Goal: Task Accomplishment & Management: Manage account settings

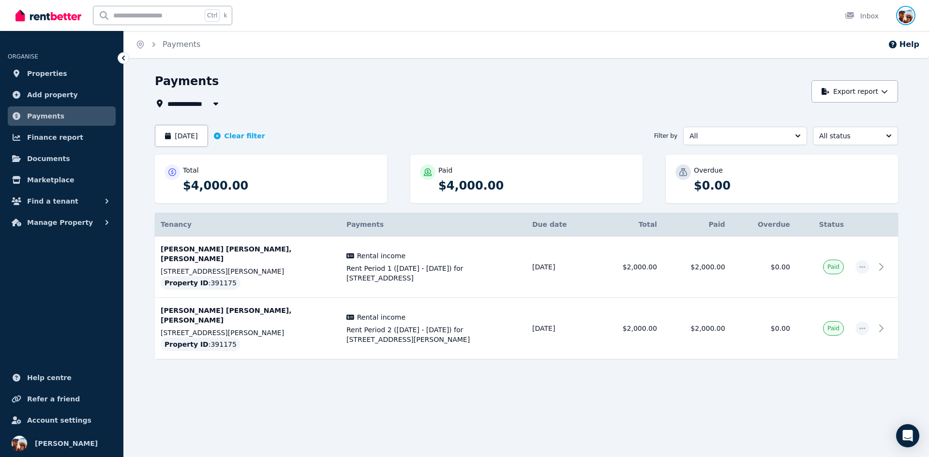
click at [912, 15] on img "button" at bounding box center [905, 15] width 15 height 15
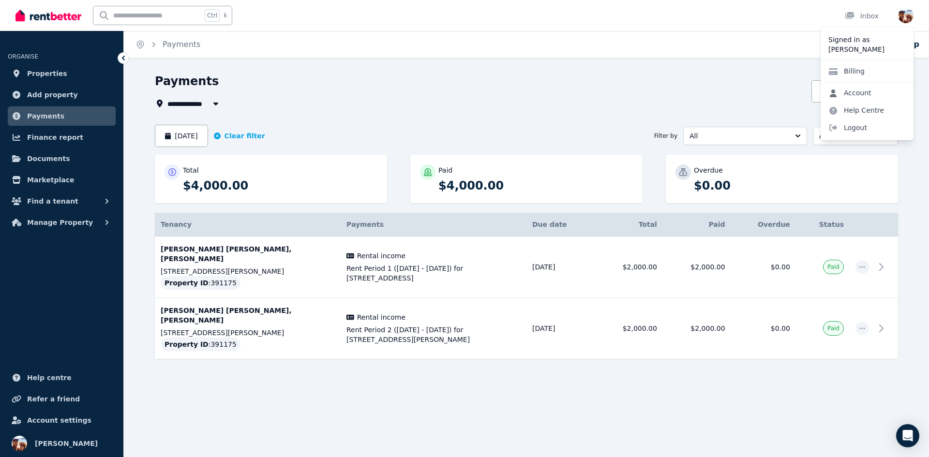
click at [872, 92] on link "Account" at bounding box center [850, 92] width 59 height 17
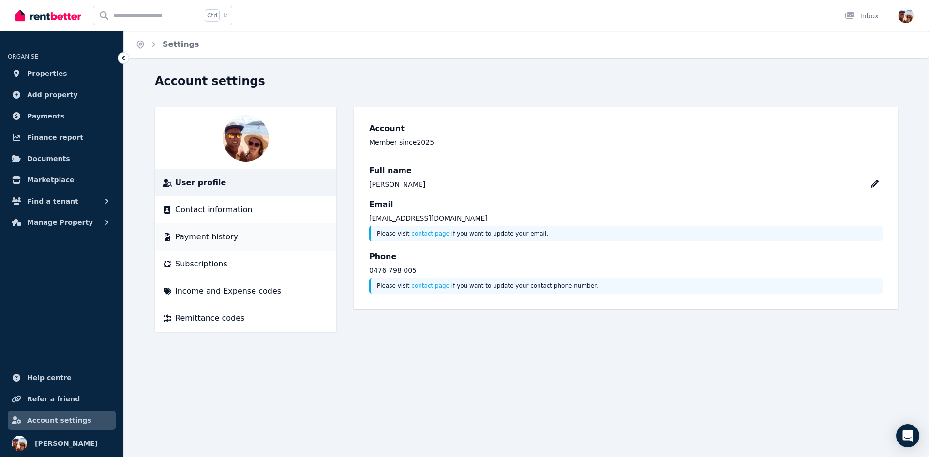
click at [228, 240] on span "Payment history" at bounding box center [206, 237] width 63 height 12
